Goal: Task Accomplishment & Management: Use online tool/utility

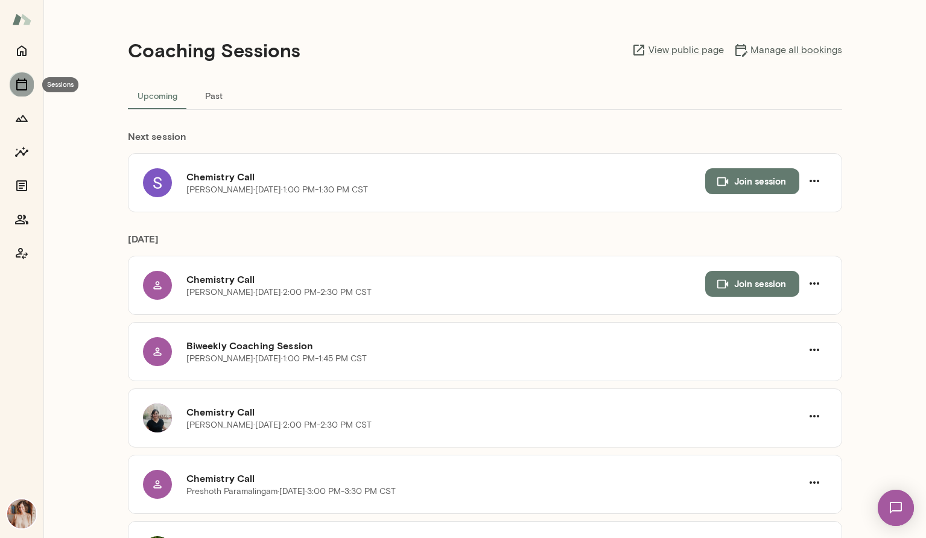
click at [21, 76] on button "Sessions" at bounding box center [22, 84] width 24 height 24
click at [227, 181] on h6 "Chemistry Call" at bounding box center [445, 177] width 519 height 14
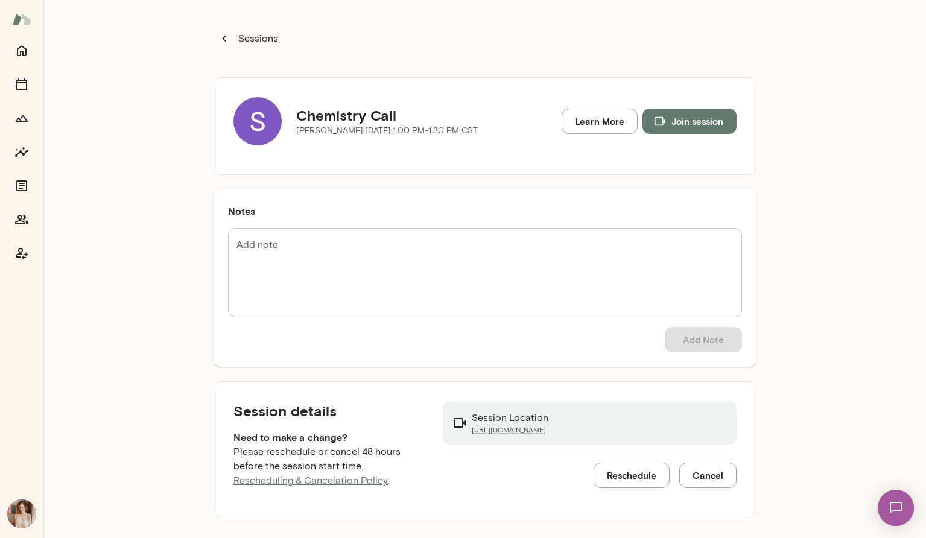
click at [254, 119] on img at bounding box center [258, 121] width 48 height 48
click at [18, 220] on icon "Members" at bounding box center [21, 220] width 13 height 10
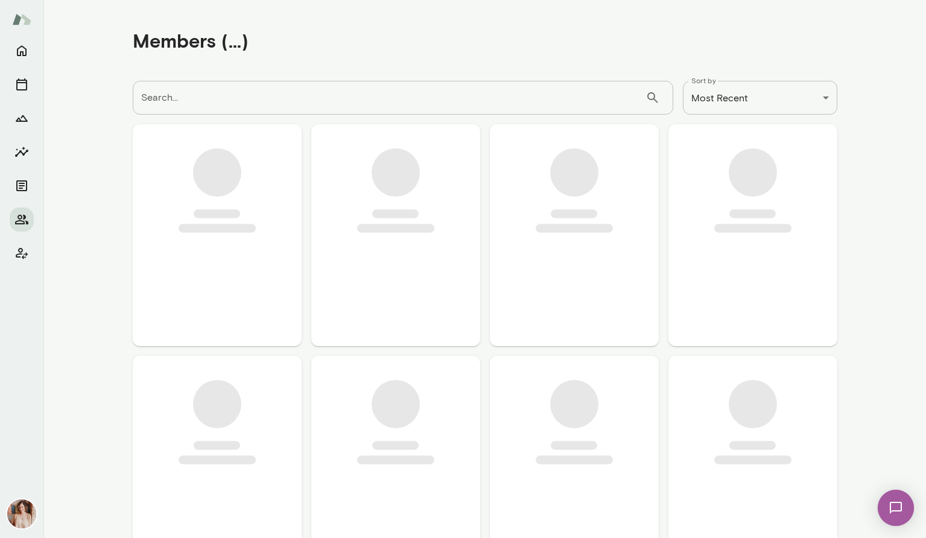
click at [205, 104] on input "Search..." at bounding box center [389, 98] width 513 height 34
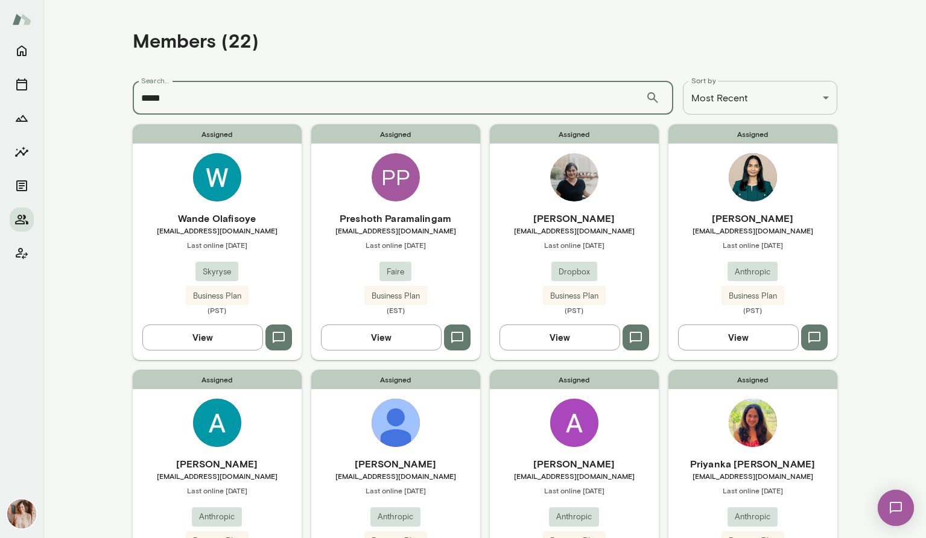
type input "*****"
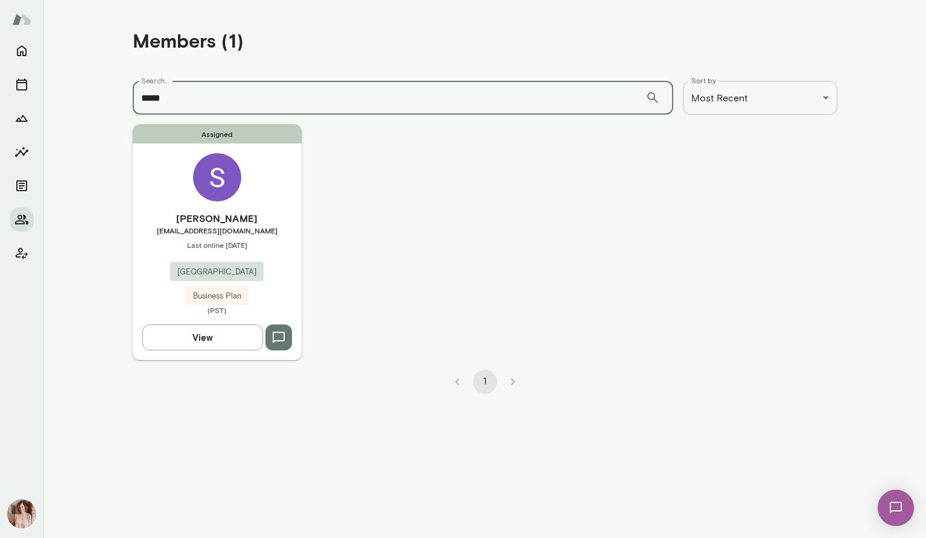
click at [144, 227] on span "[EMAIL_ADDRESS][DOMAIN_NAME]" at bounding box center [217, 231] width 169 height 10
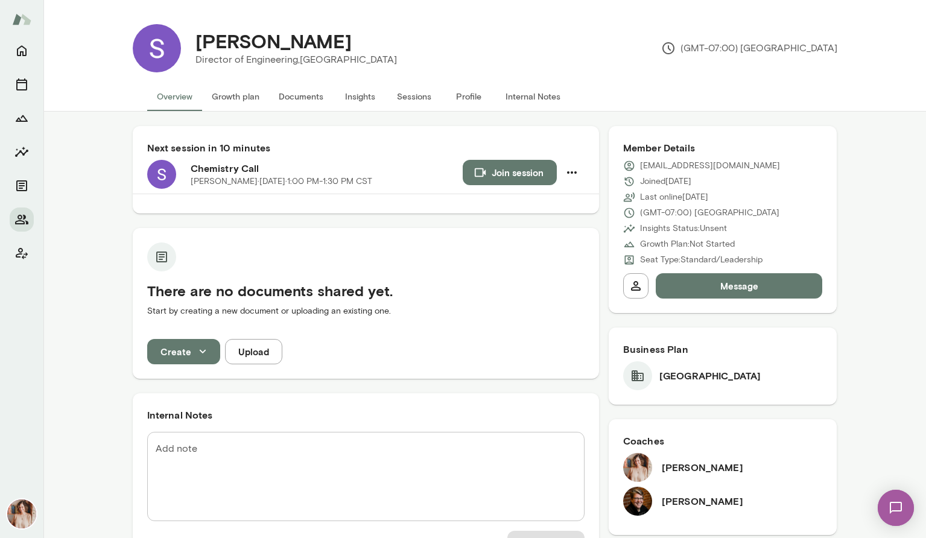
click at [515, 97] on button "Internal Notes" at bounding box center [533, 96] width 74 height 29
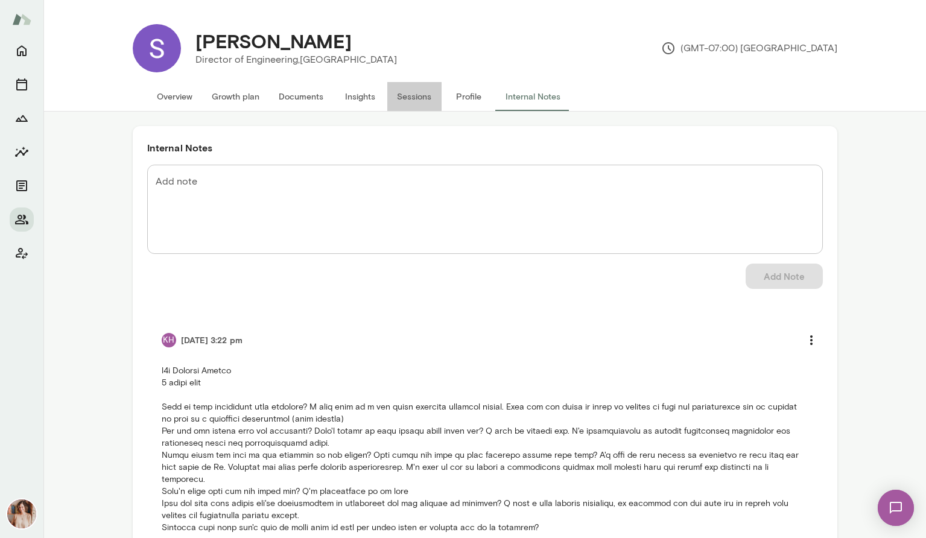
click at [415, 89] on button "Sessions" at bounding box center [414, 96] width 54 height 29
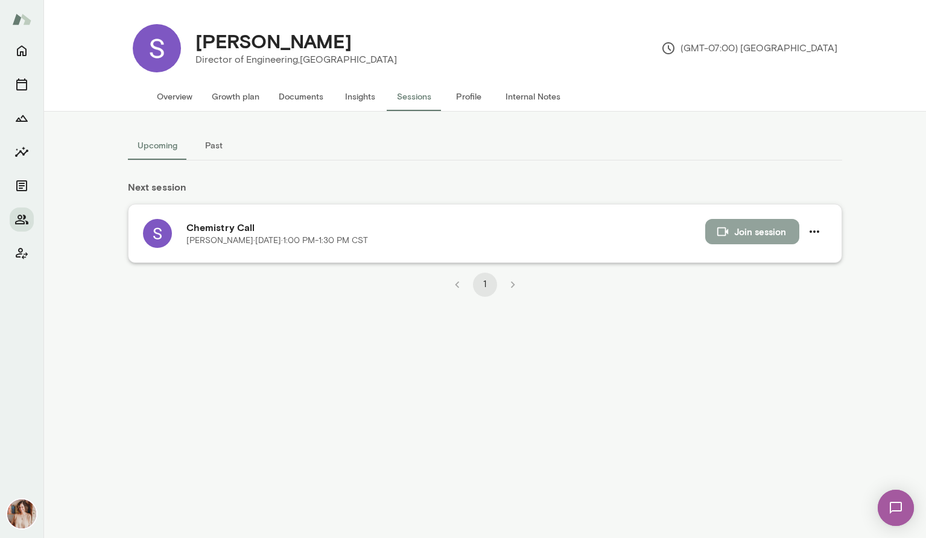
click at [757, 234] on button "Join session" at bounding box center [753, 231] width 94 height 25
